Goal: Information Seeking & Learning: Compare options

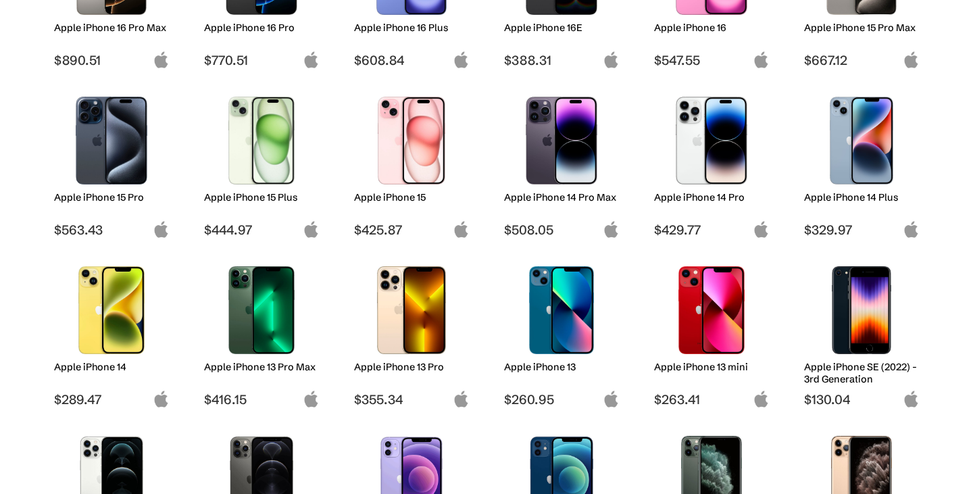
scroll to position [315, 0]
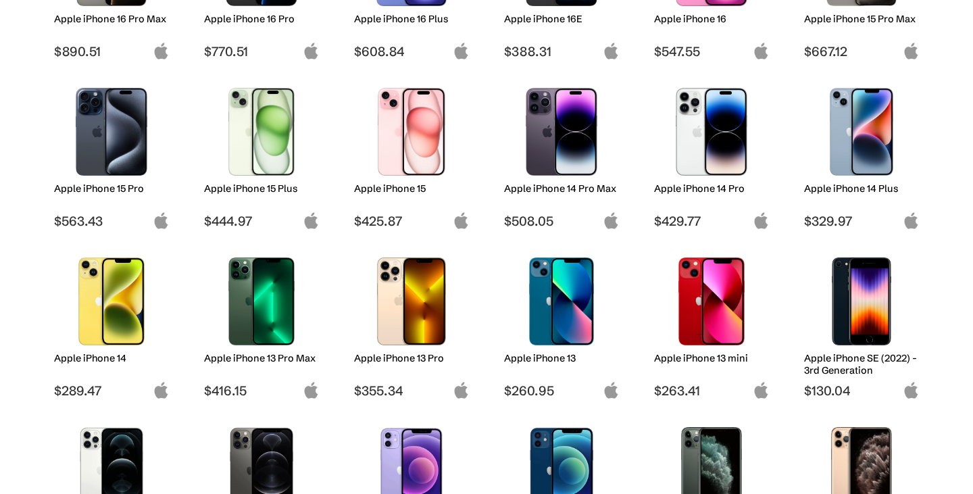
click at [249, 318] on img at bounding box center [261, 301] width 95 height 88
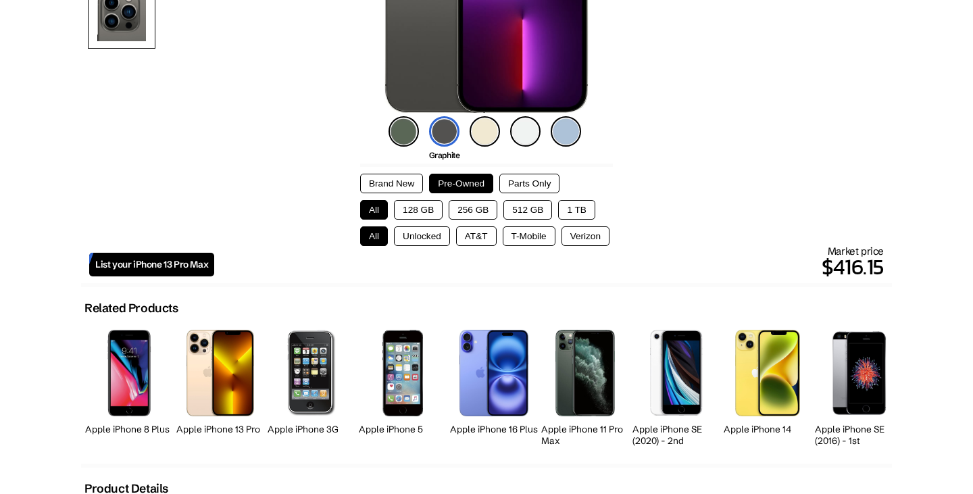
scroll to position [372, 0]
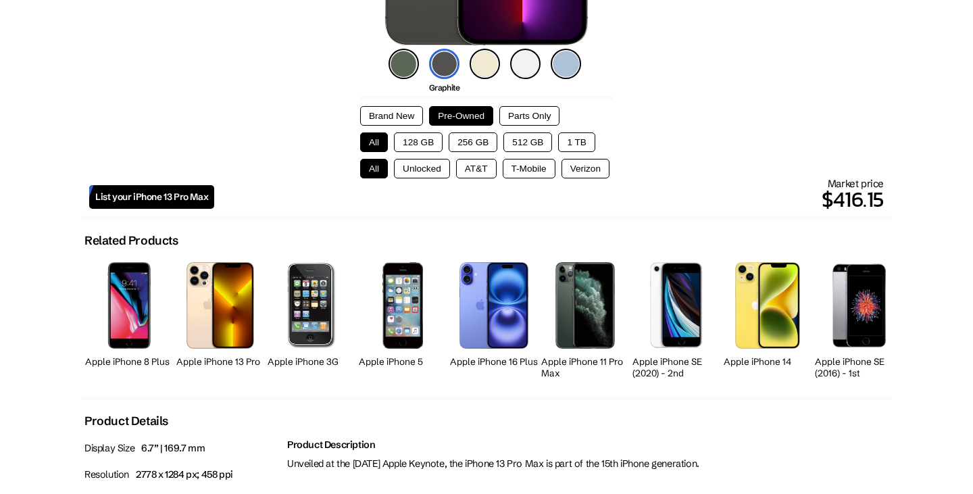
click at [424, 138] on button "128 GB" at bounding box center [418, 142] width 49 height 20
click at [420, 166] on button "Unlocked" at bounding box center [422, 169] width 56 height 20
click at [460, 160] on button "AT&T" at bounding box center [476, 169] width 41 height 20
click at [437, 167] on button "Unlocked" at bounding box center [422, 169] width 56 height 20
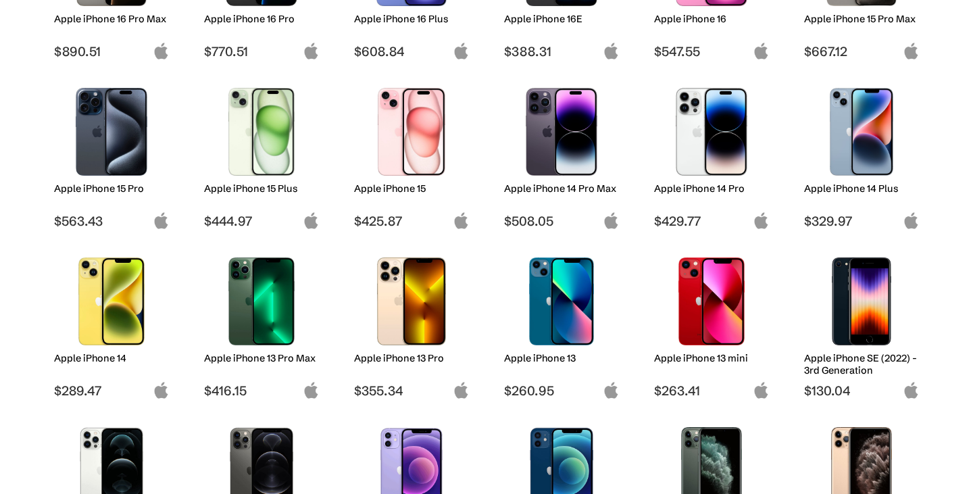
click at [270, 134] on img at bounding box center [261, 132] width 95 height 88
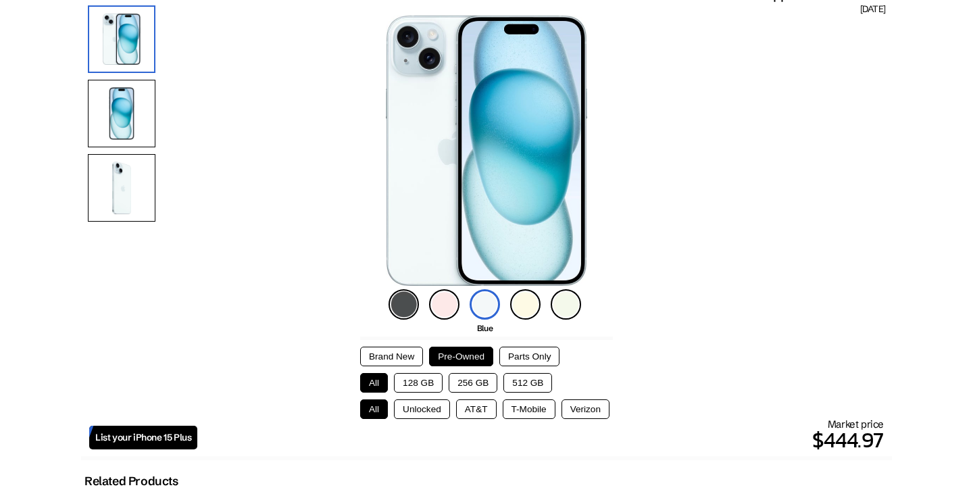
scroll to position [165, 0]
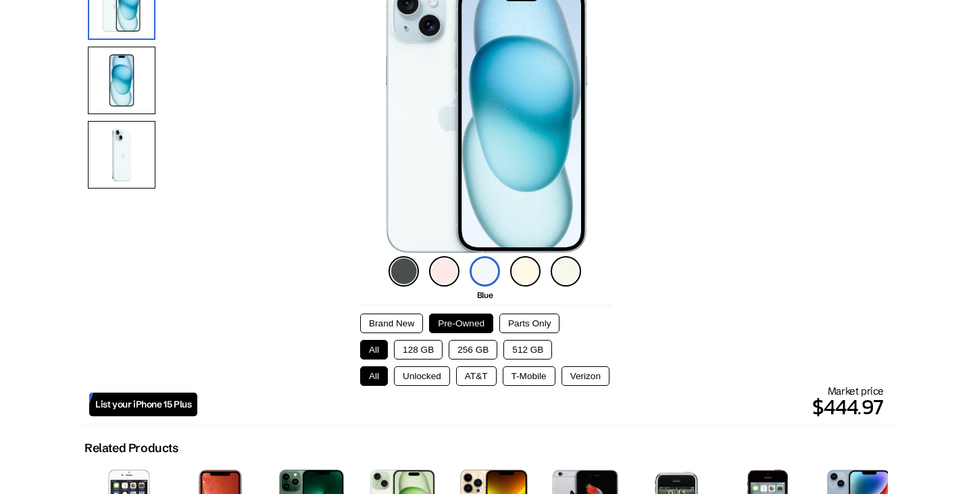
click at [422, 342] on button "128 GB" at bounding box center [418, 350] width 49 height 20
click at [588, 374] on button "Verizon" at bounding box center [585, 376] width 48 height 20
click at [530, 366] on button "T-Mobile" at bounding box center [529, 376] width 53 height 20
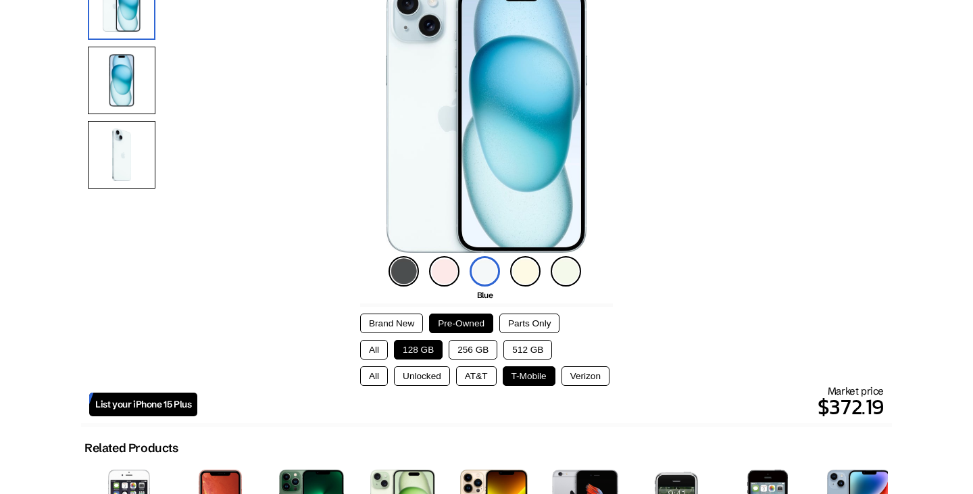
click at [468, 371] on button "AT&T" at bounding box center [476, 376] width 41 height 20
click at [421, 372] on button "Unlocked" at bounding box center [422, 376] width 56 height 20
click at [381, 372] on button "All" at bounding box center [374, 376] width 28 height 20
click at [416, 374] on button "Unlocked" at bounding box center [422, 376] width 56 height 20
click at [456, 375] on button "AT&T" at bounding box center [476, 376] width 41 height 20
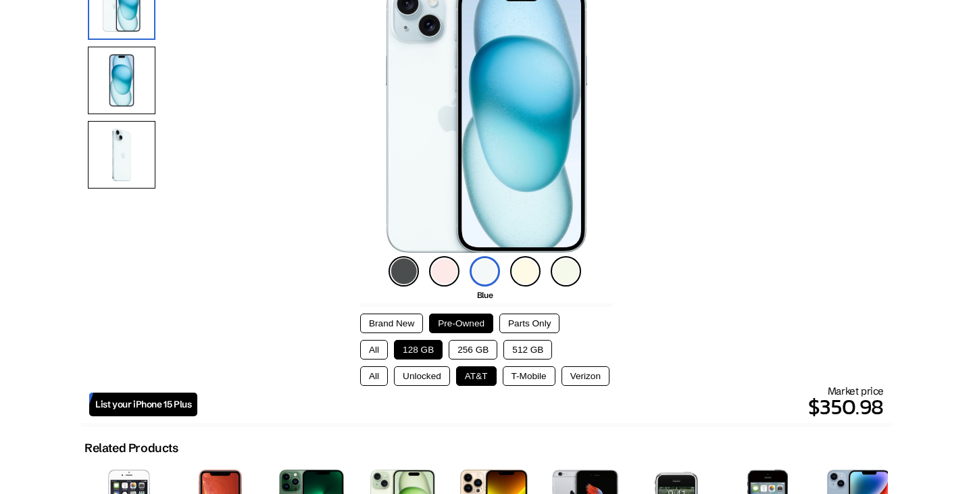
click at [524, 373] on button "T-Mobile" at bounding box center [529, 376] width 53 height 20
click at [595, 370] on button "Verizon" at bounding box center [585, 376] width 48 height 20
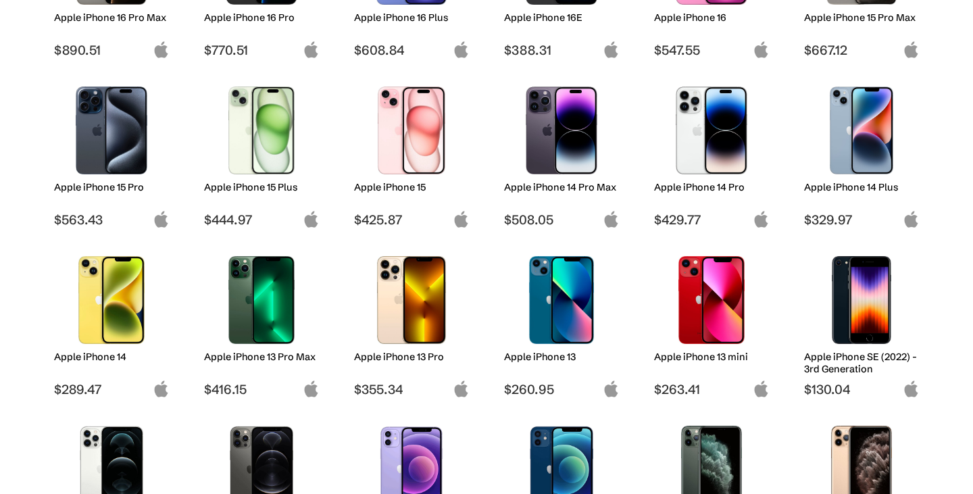
click at [705, 121] on img at bounding box center [711, 130] width 95 height 88
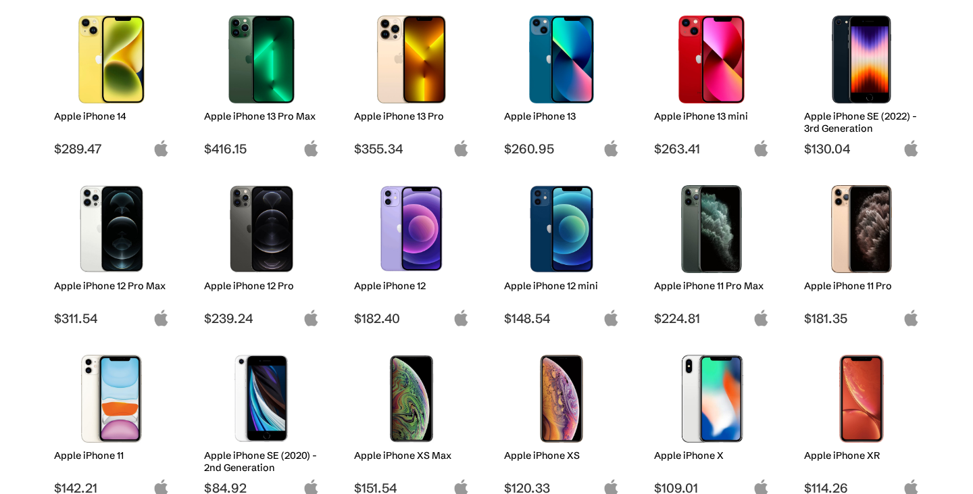
scroll to position [558, 0]
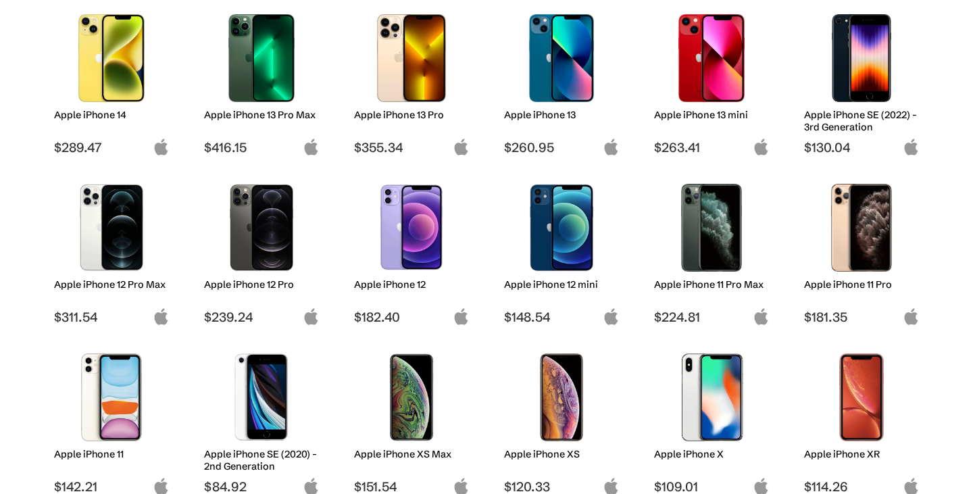
click at [393, 224] on img at bounding box center [411, 228] width 95 height 88
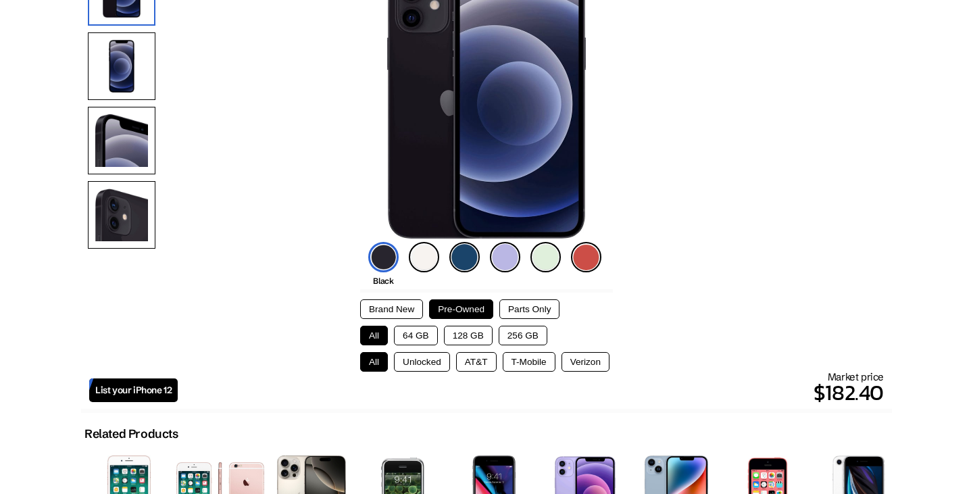
scroll to position [193, 0]
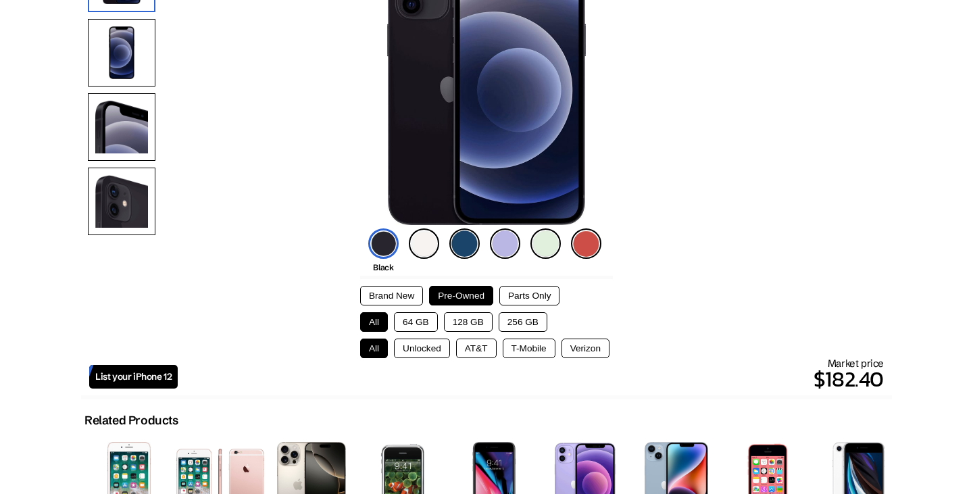
click at [426, 340] on button "Unlocked" at bounding box center [422, 348] width 56 height 20
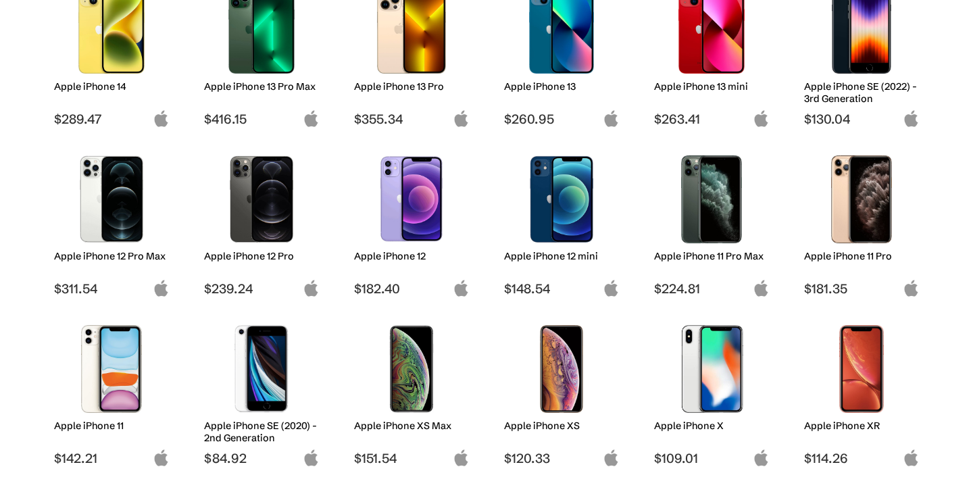
scroll to position [588, 0]
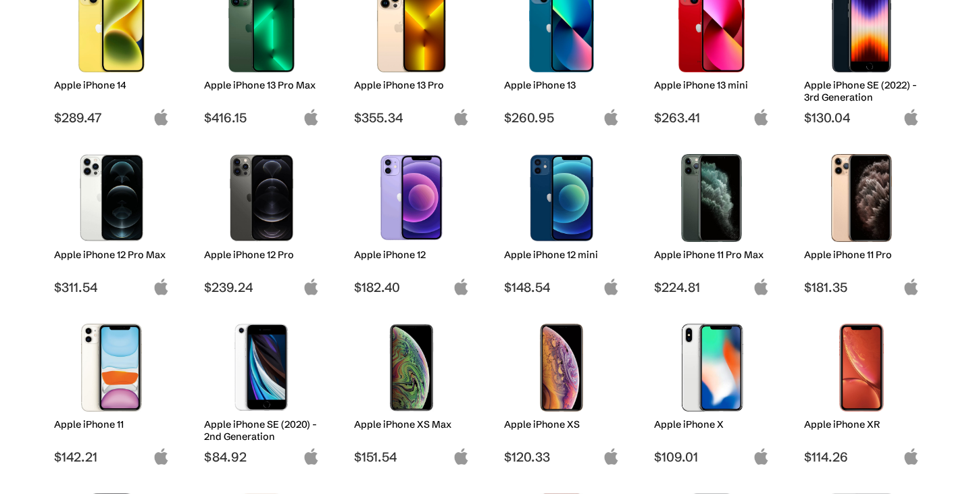
click at [105, 353] on img at bounding box center [111, 368] width 95 height 88
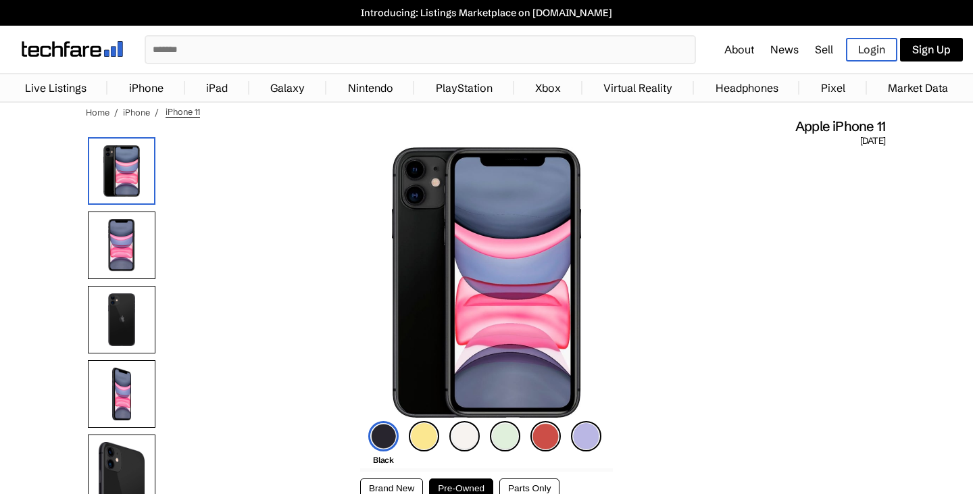
click at [547, 433] on img at bounding box center [545, 436] width 30 height 30
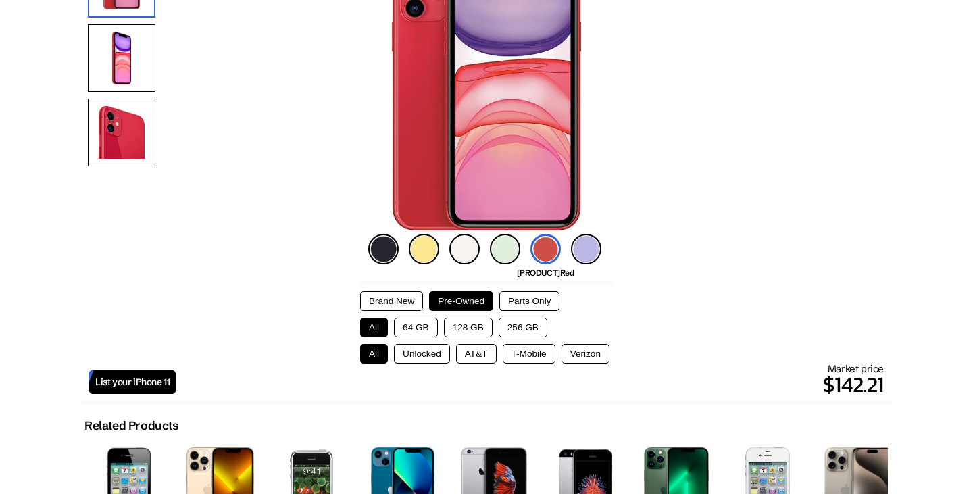
scroll to position [190, 0]
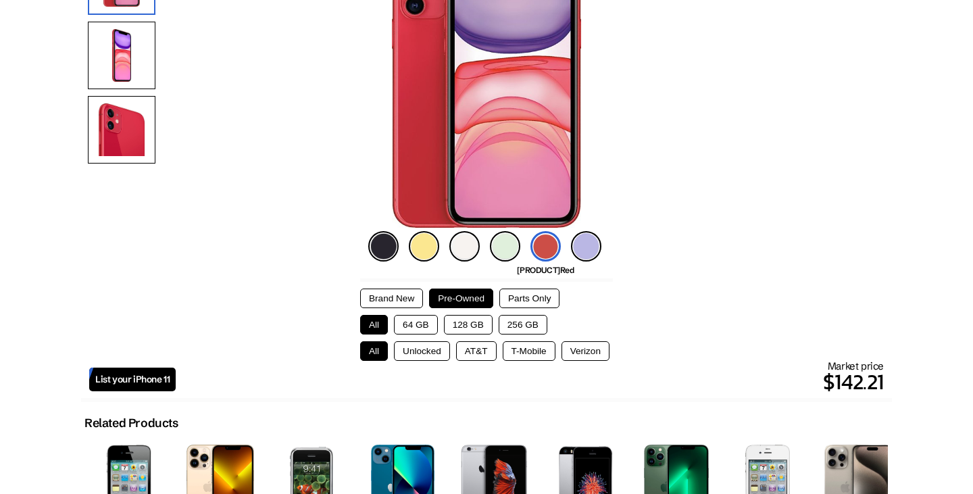
click at [419, 317] on button "64 GB" at bounding box center [416, 325] width 44 height 20
click at [480, 323] on button "128 GB" at bounding box center [468, 325] width 49 height 20
click at [519, 323] on button "256 GB" at bounding box center [523, 325] width 49 height 20
click at [410, 343] on button "Unlocked" at bounding box center [422, 351] width 56 height 20
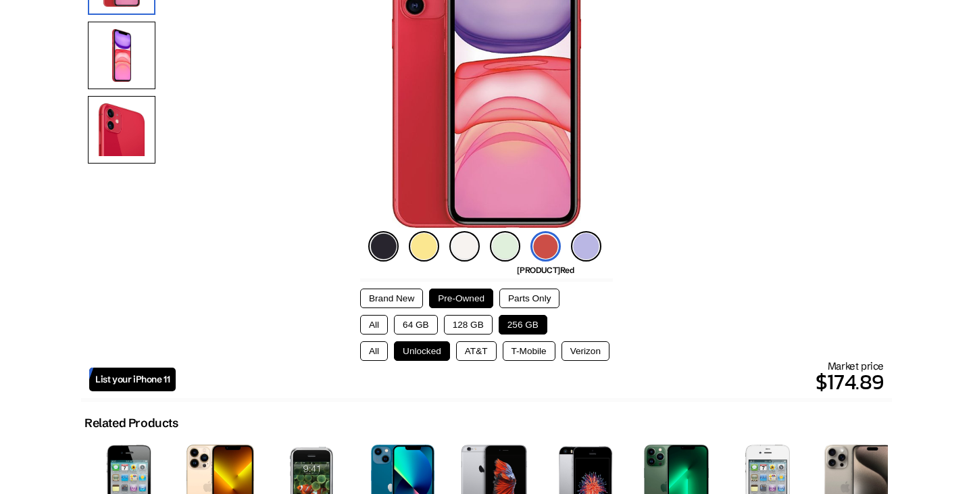
click at [466, 349] on button "AT&T" at bounding box center [476, 351] width 41 height 20
click at [515, 351] on button "T-Mobile" at bounding box center [529, 351] width 53 height 20
click at [579, 354] on button "Verizon" at bounding box center [585, 351] width 48 height 20
click at [374, 323] on button "All" at bounding box center [374, 325] width 28 height 20
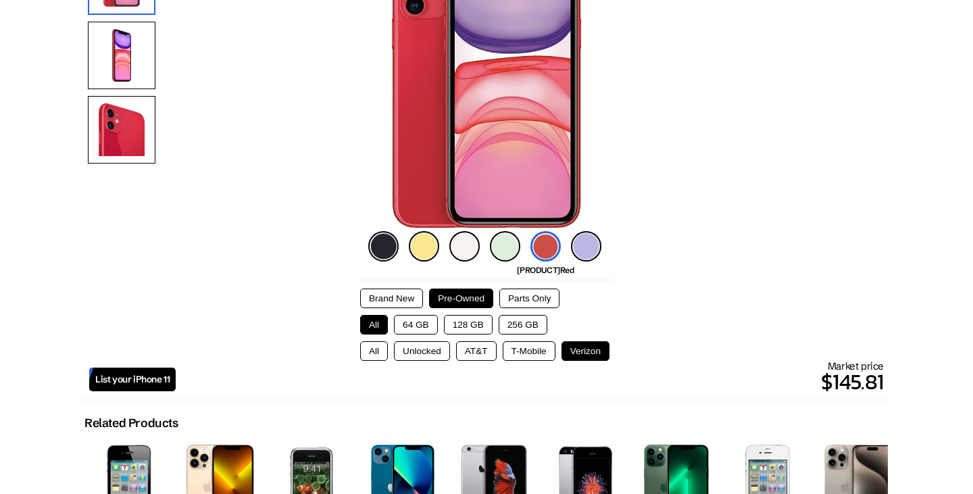
click at [369, 304] on button "Brand New" at bounding box center [391, 298] width 63 height 20
click at [449, 302] on button "Pre-Owned" at bounding box center [461, 298] width 64 height 20
click at [529, 299] on button "Parts Only" at bounding box center [529, 298] width 60 height 20
click at [478, 296] on button "Pre-Owned" at bounding box center [461, 298] width 64 height 20
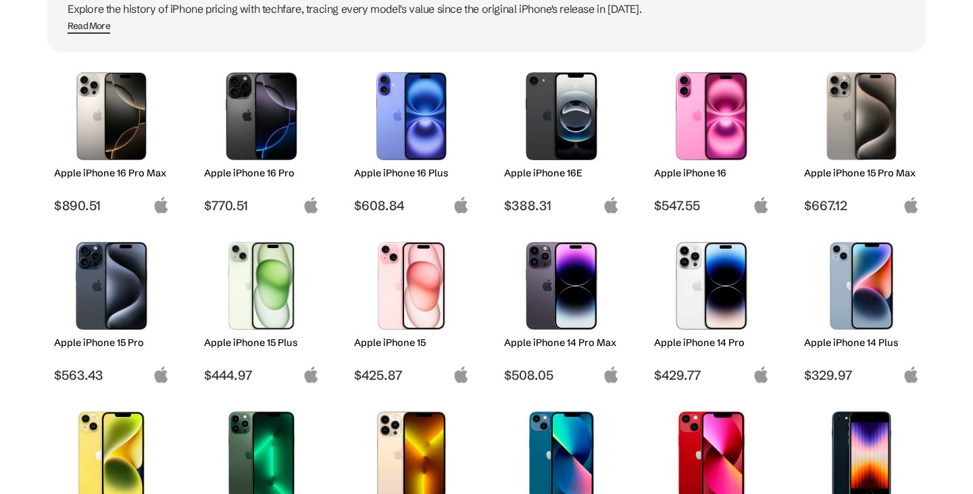
scroll to position [164, 0]
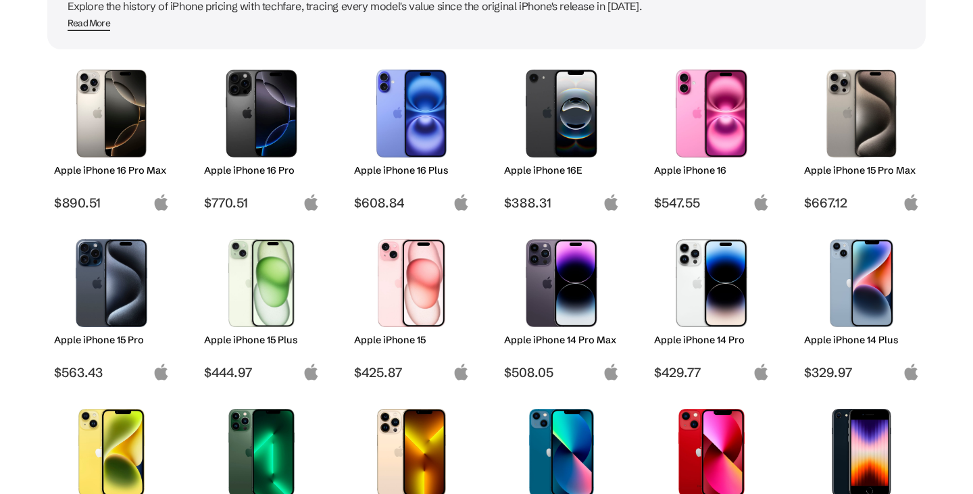
click at [868, 117] on img at bounding box center [861, 114] width 95 height 88
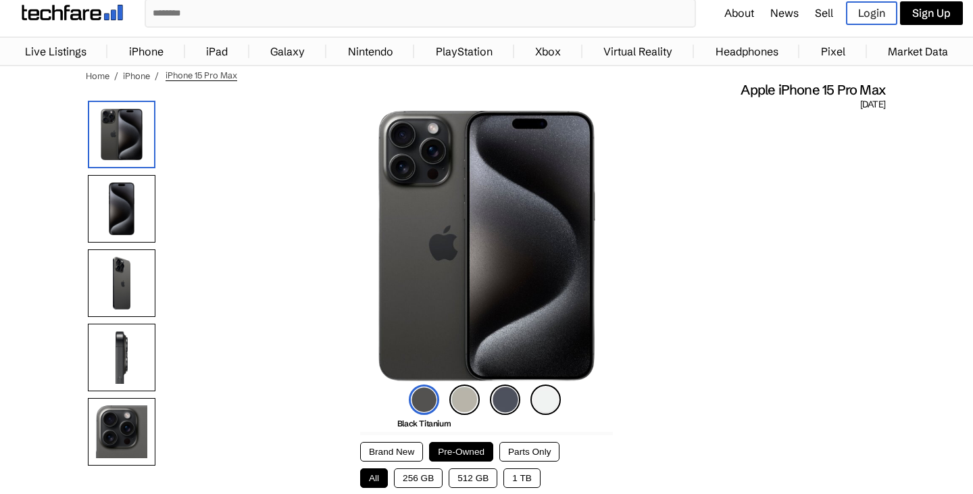
scroll to position [111, 0]
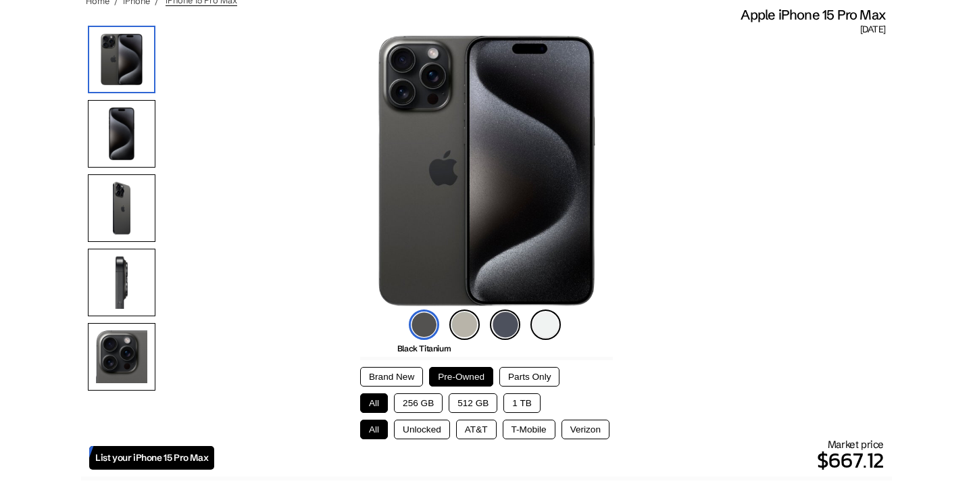
click at [499, 333] on img at bounding box center [505, 324] width 30 height 30
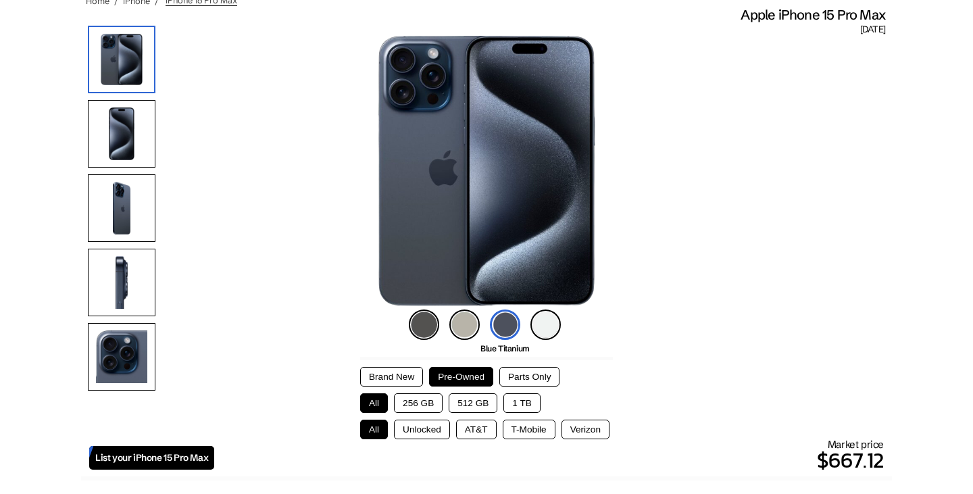
click at [443, 401] on div "All 256 GB 512 GB 1 TB" at bounding box center [486, 403] width 253 height 20
click at [424, 402] on button "256 GB" at bounding box center [418, 403] width 49 height 20
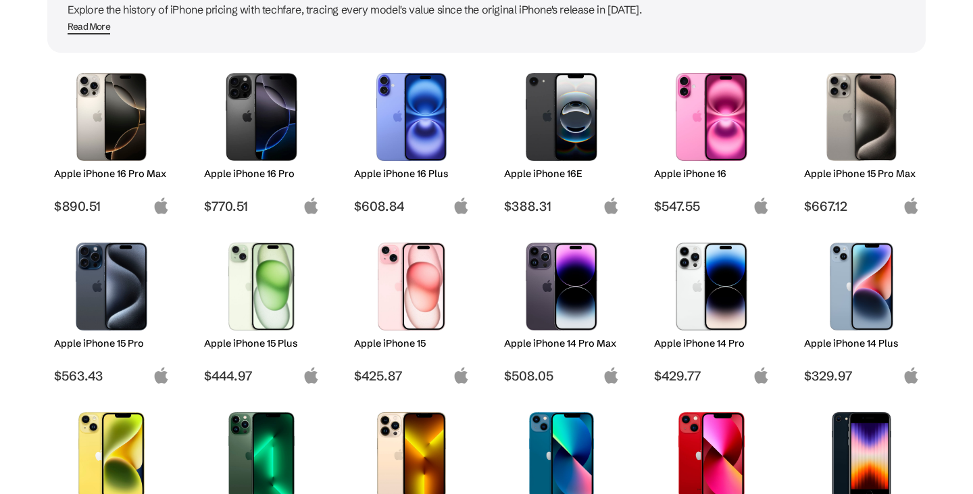
click at [94, 272] on img at bounding box center [111, 287] width 95 height 88
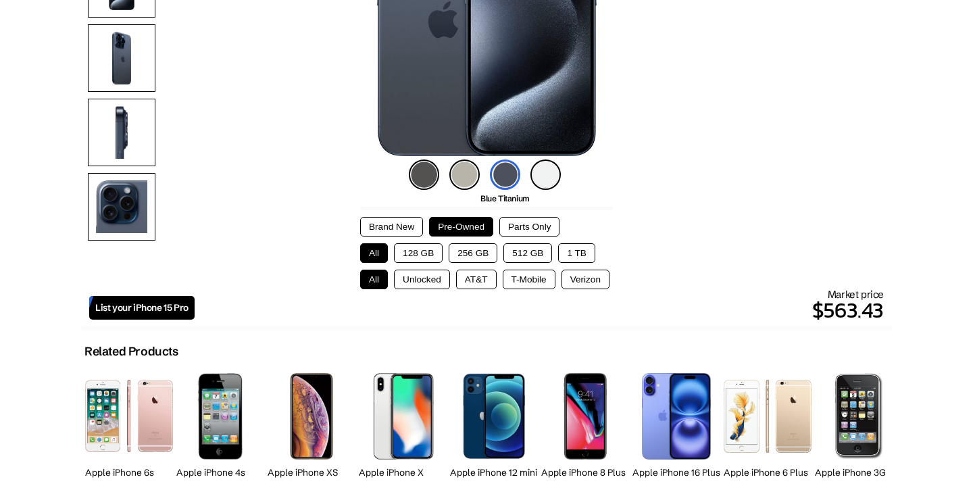
scroll to position [272, 0]
